Goal: Task Accomplishment & Management: Manage account settings

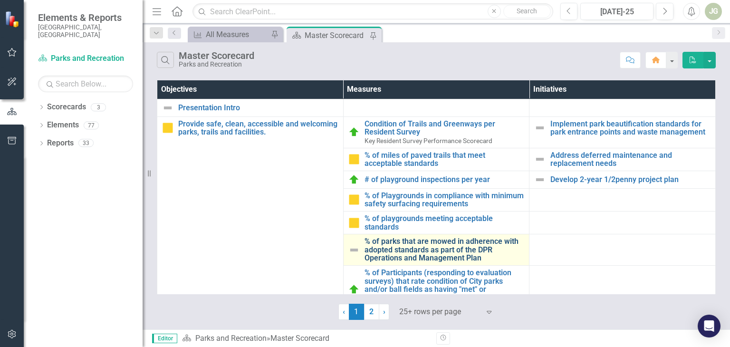
click at [411, 256] on link "% of parks that are mowed in adherence with adopted standards as part of the DP…" at bounding box center [444, 249] width 160 height 25
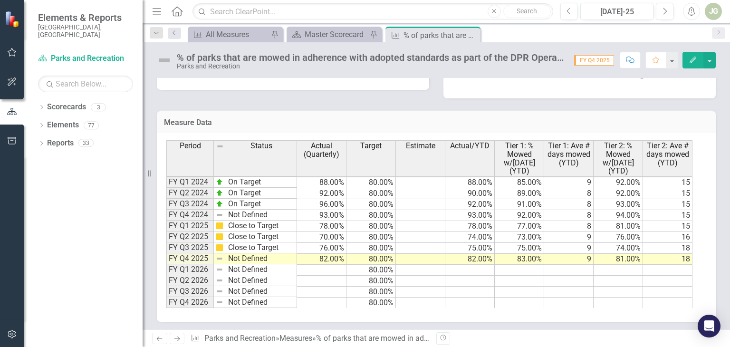
scroll to position [541, 0]
click at [321, 220] on td "78.00%" at bounding box center [321, 225] width 49 height 11
click at [324, 242] on td "76.00%" at bounding box center [321, 247] width 49 height 11
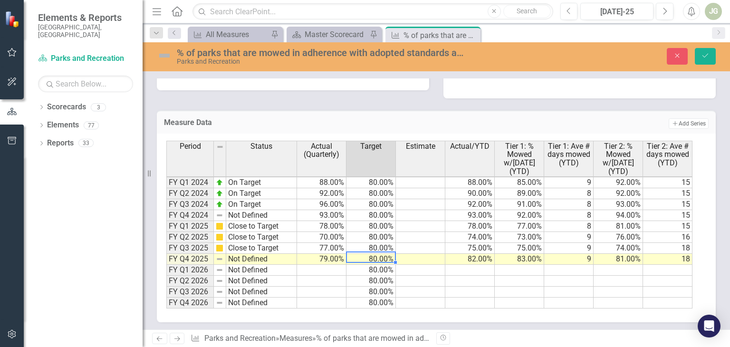
click at [468, 254] on td "82.00%" at bounding box center [469, 259] width 49 height 11
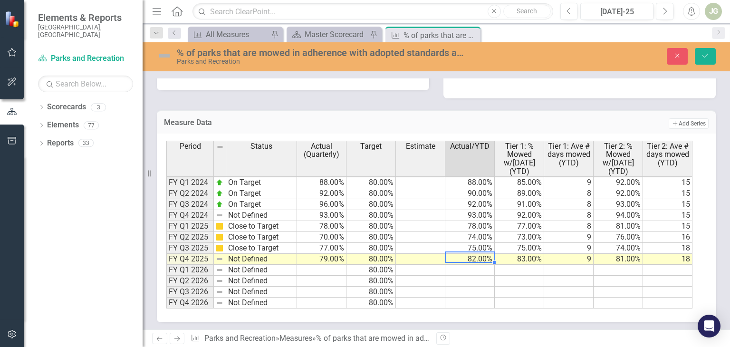
click at [461, 243] on td "75.00%" at bounding box center [469, 248] width 49 height 11
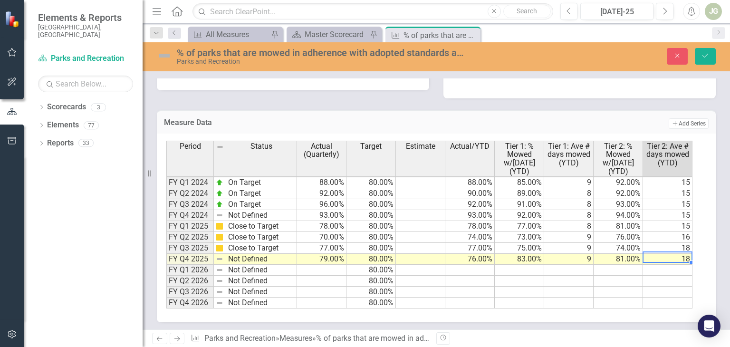
click at [515, 221] on td "77.00%" at bounding box center [519, 226] width 49 height 11
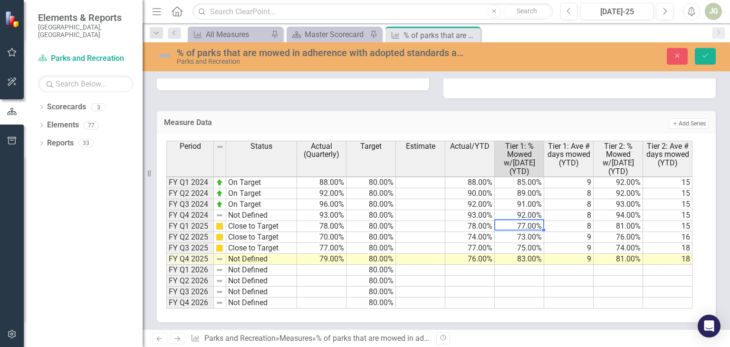
click at [508, 254] on td "83.00%" at bounding box center [519, 259] width 49 height 11
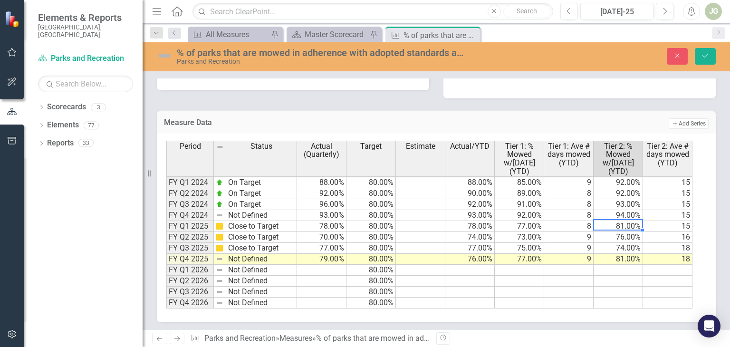
click at [616, 254] on td "81.00%" at bounding box center [617, 259] width 49 height 11
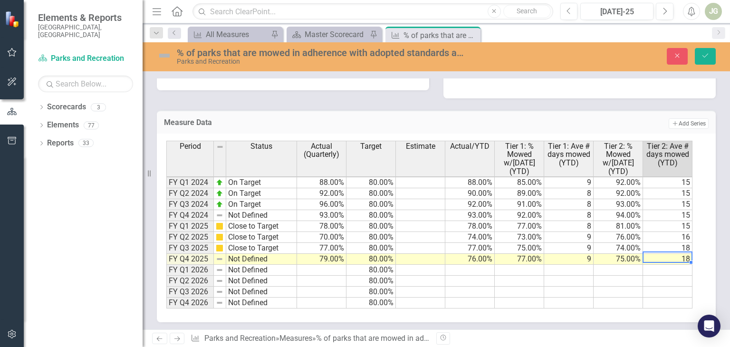
click at [556, 221] on td "8" at bounding box center [568, 226] width 49 height 11
type textarea "13"
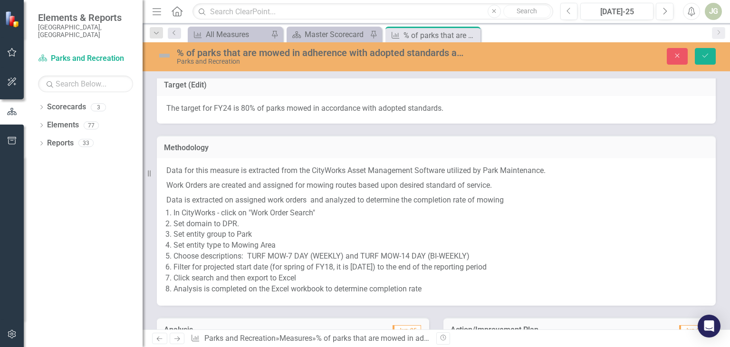
scroll to position [66, 0]
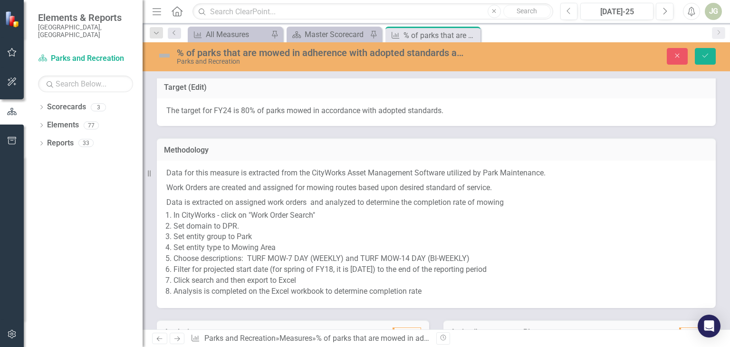
click at [227, 111] on span "The target for FY24 is 80% of parks mowed in accordance with adopted standards." at bounding box center [304, 110] width 277 height 9
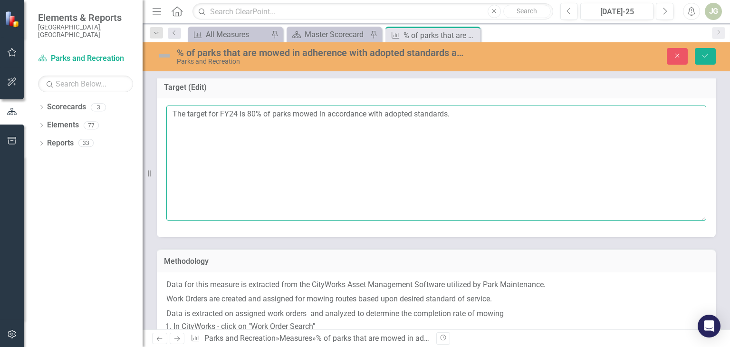
drag, startPoint x: 237, startPoint y: 112, endPoint x: 208, endPoint y: 114, distance: 29.0
click at [208, 114] on textarea "The target for FY24 is 80% of parks mowed in accordance with adopted standards." at bounding box center [436, 162] width 540 height 115
type textarea "The target is 80% of parks mowed in accordance with adopted standards."
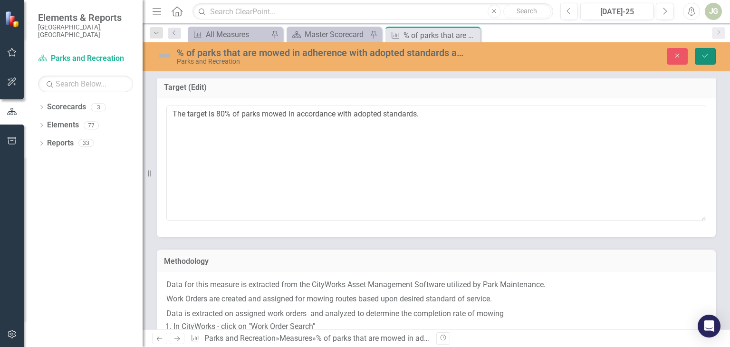
click at [704, 54] on icon "Save" at bounding box center [705, 55] width 9 height 7
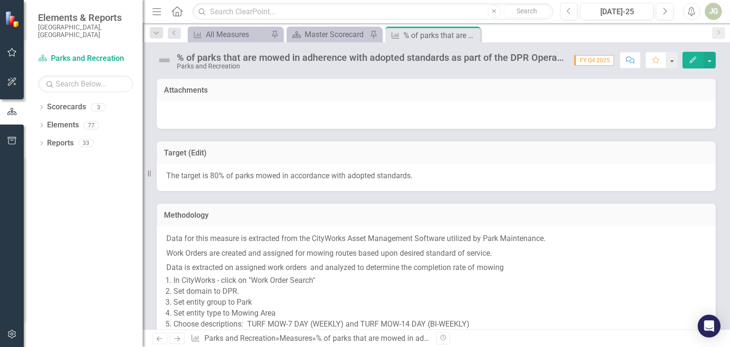
scroll to position [285, 0]
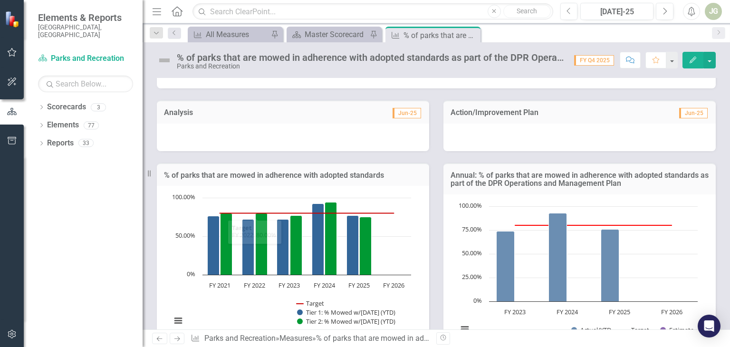
click at [168, 139] on div at bounding box center [293, 138] width 272 height 28
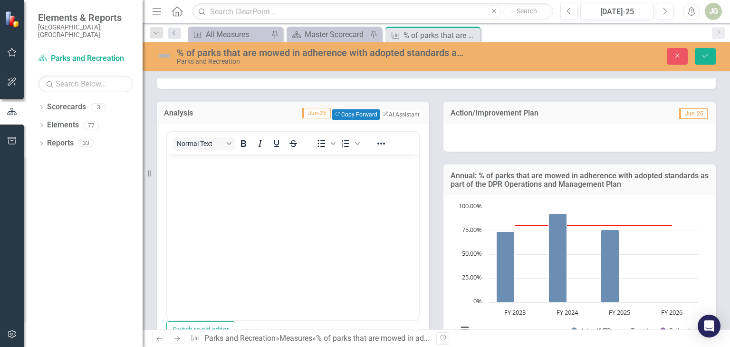
scroll to position [0, 0]
click at [708, 55] on icon "Save" at bounding box center [705, 55] width 9 height 7
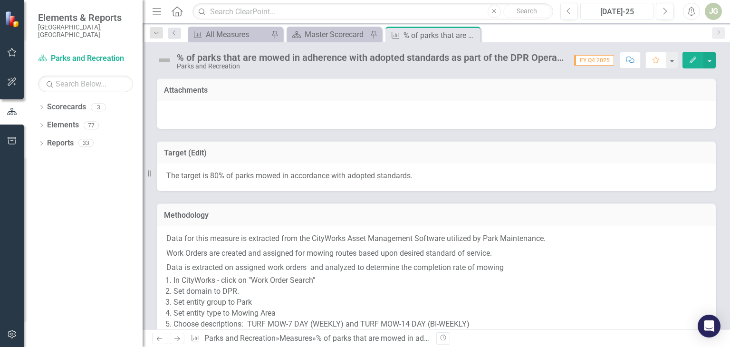
click at [621, 14] on div "[DATE]-25" at bounding box center [616, 11] width 67 height 11
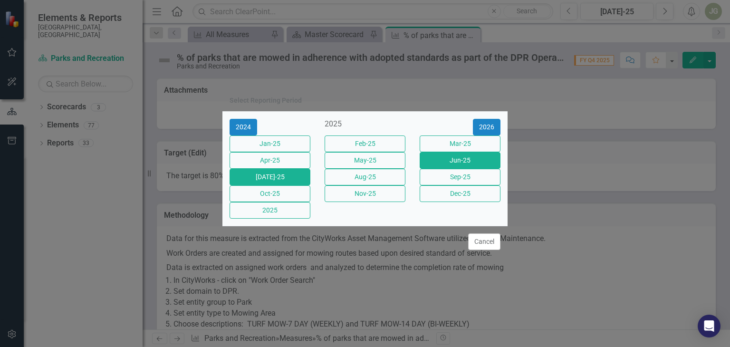
click at [467, 156] on button "Jun-25" at bounding box center [460, 160] width 81 height 17
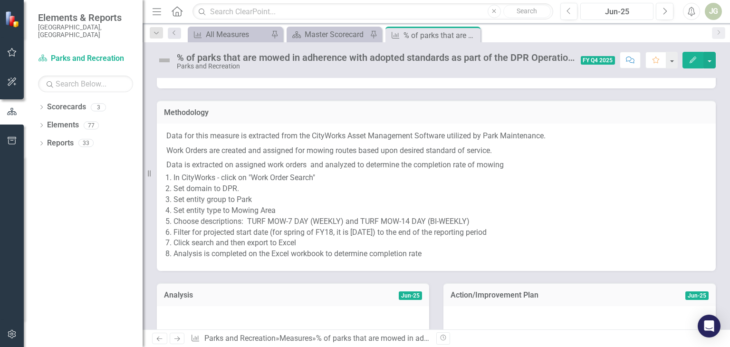
scroll to position [208, 0]
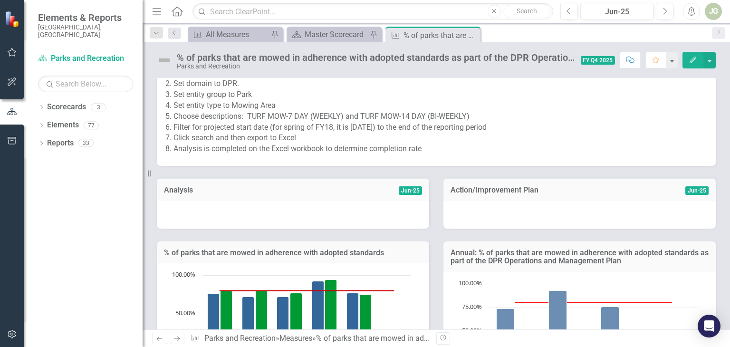
click at [209, 210] on div at bounding box center [293, 215] width 272 height 28
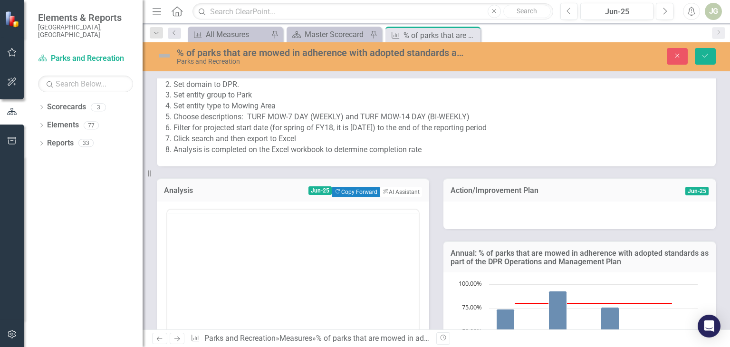
scroll to position [0, 0]
click at [357, 193] on button "Copy Forward Copy Forward" at bounding box center [356, 192] width 48 height 10
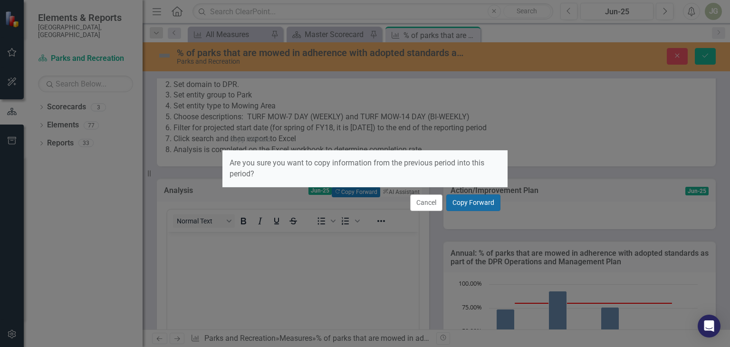
click at [473, 202] on button "Copy Forward" at bounding box center [473, 202] width 54 height 17
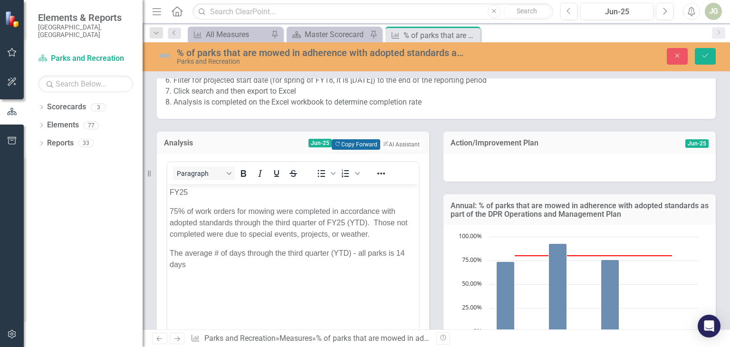
scroll to position [303, 0]
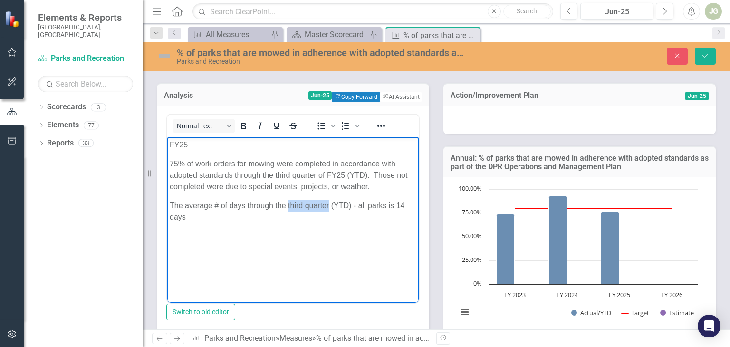
drag, startPoint x: 328, startPoint y: 206, endPoint x: 288, endPoint y: 207, distance: 40.4
click at [288, 207] on p "The average # of days through the third quarter (YTD) - all parks is 14 days" at bounding box center [293, 211] width 247 height 23
click at [337, 278] on body "FY25 75% of work orders for mowing were completed in accordance with adopted st…" at bounding box center [292, 208] width 251 height 143
drag, startPoint x: 354, startPoint y: 204, endPoint x: 348, endPoint y: 205, distance: 5.7
click at [348, 205] on p "The average # of days for FY25 (YTD) - all parks is 14 days" at bounding box center [293, 205] width 247 height 11
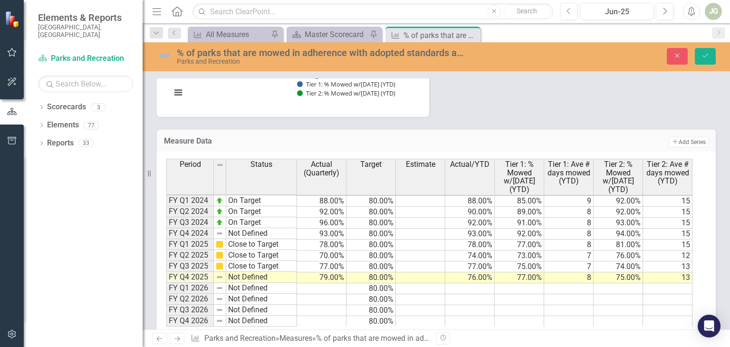
scroll to position [730, 0]
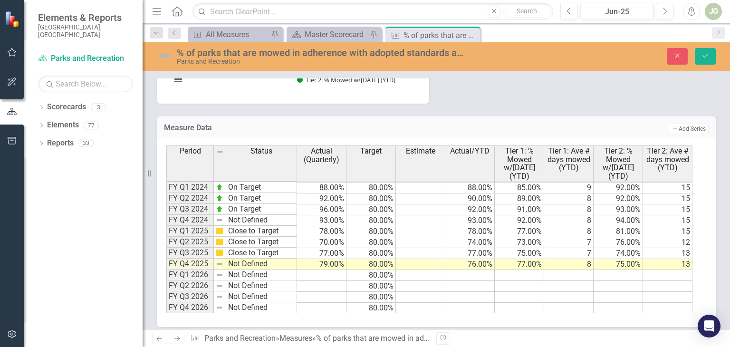
click at [579, 227] on td "8" at bounding box center [568, 231] width 49 height 11
click at [575, 259] on td "8" at bounding box center [568, 264] width 49 height 11
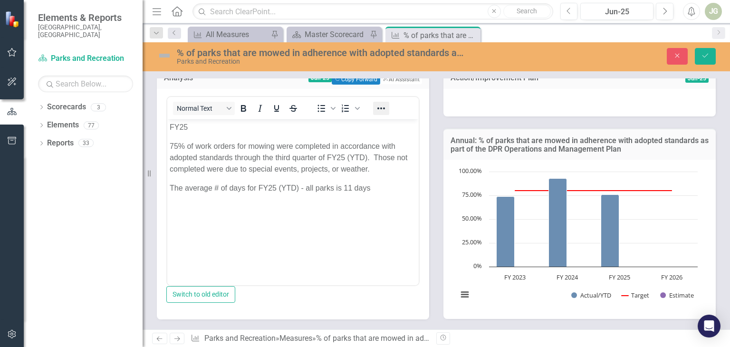
scroll to position [350, 0]
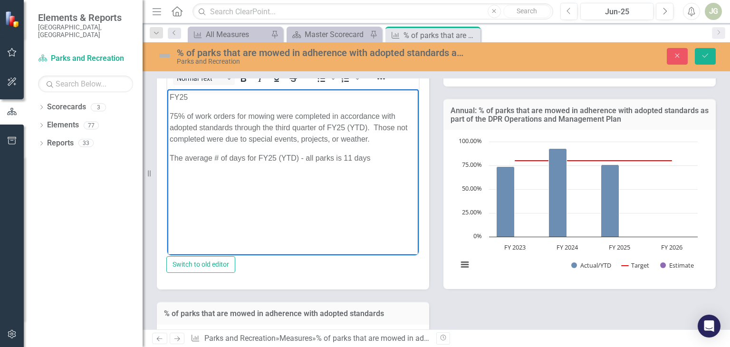
click at [379, 159] on p "The average # of days for FY25 (YTD) - all parks is 11 days" at bounding box center [293, 158] width 247 height 11
drag, startPoint x: 326, startPoint y: 128, endPoint x: 232, endPoint y: 127, distance: 93.6
click at [232, 127] on p "75% of work orders for mowing were completed in accordance with adopted standar…" at bounding box center [293, 128] width 247 height 34
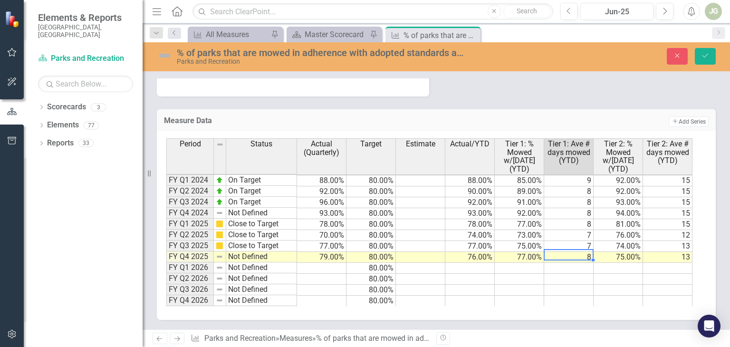
scroll to position [741, 0]
click at [564, 230] on td "7" at bounding box center [568, 235] width 49 height 11
click at [455, 274] on td at bounding box center [469, 279] width 49 height 11
click at [579, 230] on td "7" at bounding box center [568, 235] width 49 height 11
click at [570, 252] on td "8" at bounding box center [568, 257] width 49 height 11
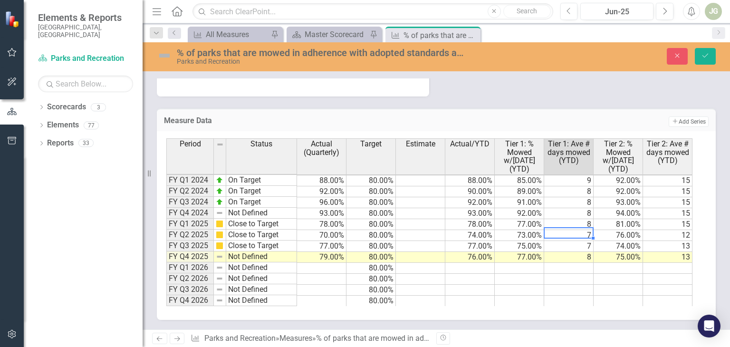
click at [562, 230] on td "7" at bounding box center [568, 235] width 49 height 11
click at [563, 241] on td "7" at bounding box center [568, 246] width 49 height 11
click at [568, 230] on td "7" at bounding box center [568, 235] width 49 height 11
click at [670, 230] on td "12" at bounding box center [667, 235] width 49 height 11
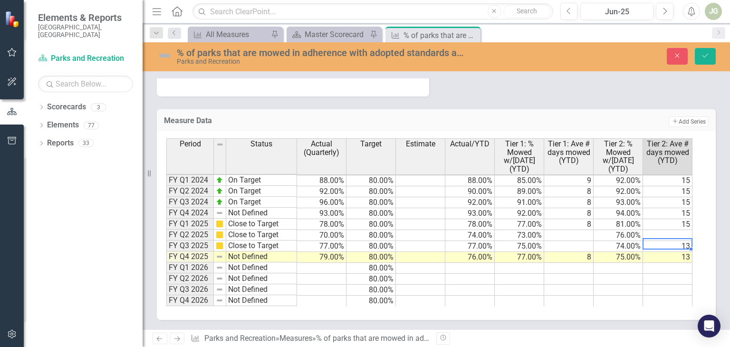
click at [671, 241] on td "13" at bounding box center [667, 246] width 49 height 11
click at [560, 274] on td at bounding box center [568, 279] width 49 height 11
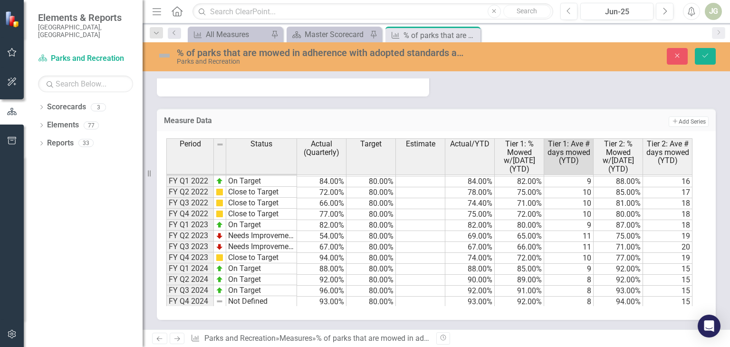
scroll to position [131, 0]
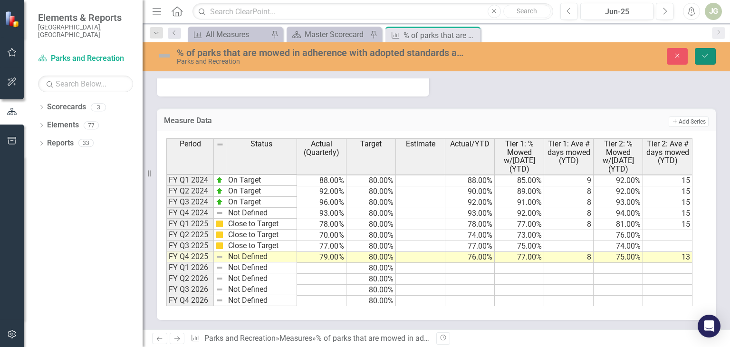
click at [708, 55] on icon "Save" at bounding box center [705, 55] width 9 height 7
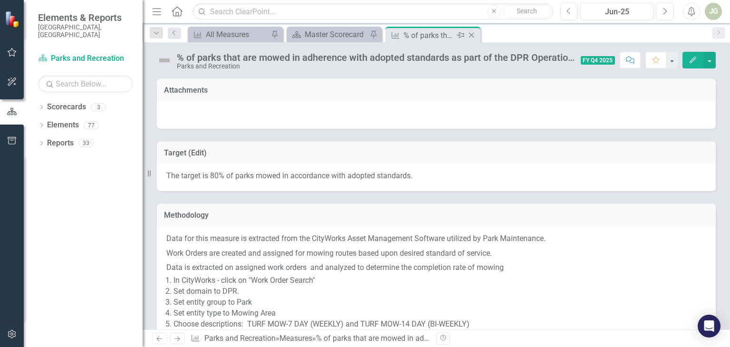
click at [471, 38] on icon "Close" at bounding box center [472, 35] width 10 height 8
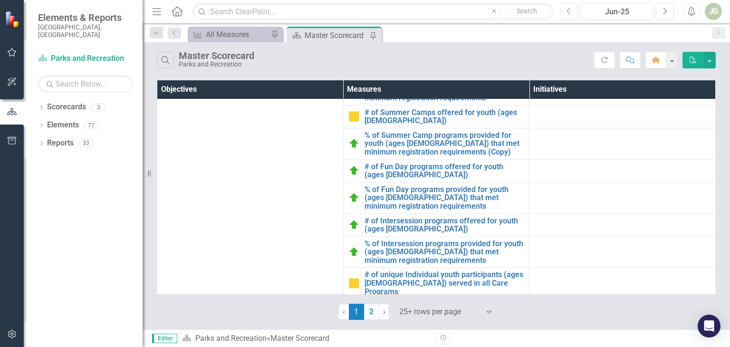
scroll to position [972, 0]
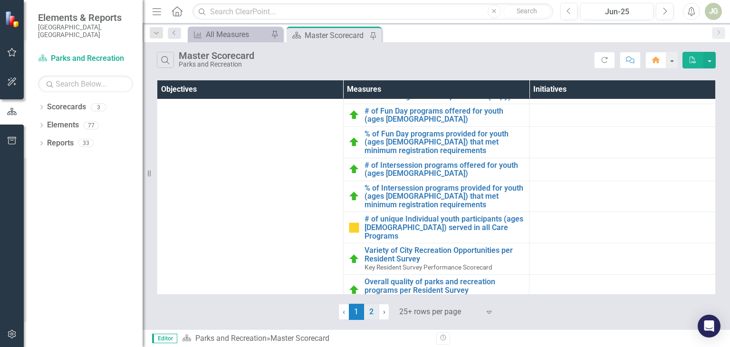
click at [372, 315] on link "2" at bounding box center [371, 312] width 15 height 16
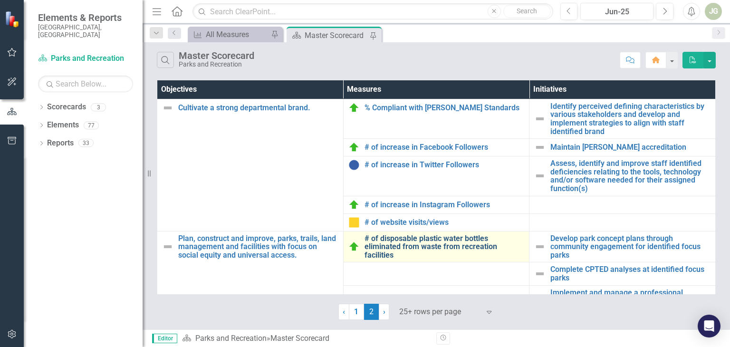
scroll to position [88, 0]
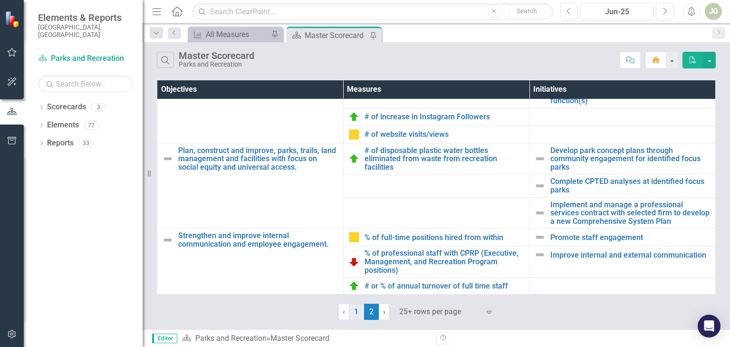
click at [354, 315] on link "1" at bounding box center [356, 312] width 15 height 16
